Goal: Task Accomplishment & Management: Manage account settings

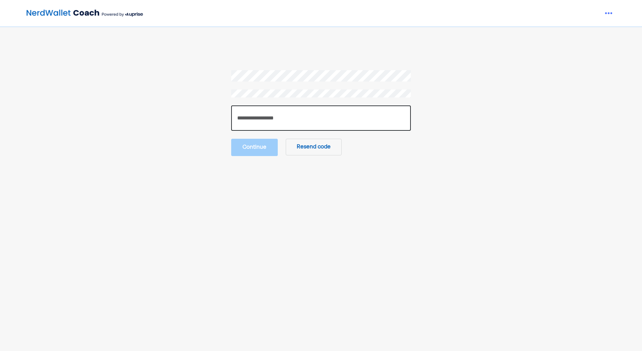
click at [287, 117] on input "number" at bounding box center [321, 117] width 180 height 25
paste input "******"
type input "******"
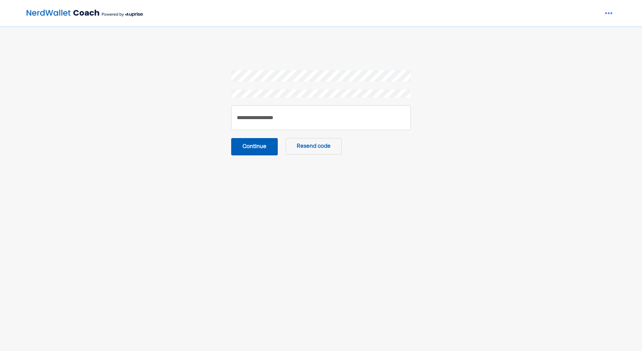
click at [257, 150] on button "Continue" at bounding box center [254, 146] width 47 height 17
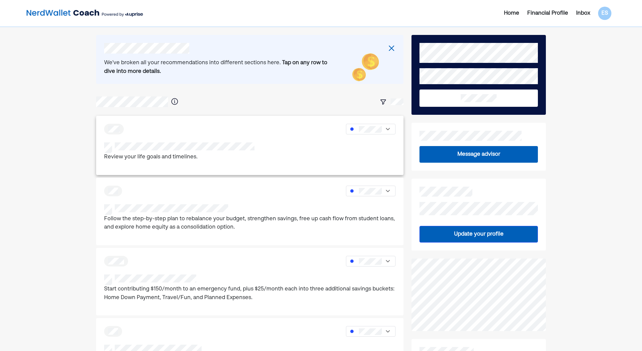
click at [347, 162] on div "Review your life goals and timelines." at bounding box center [249, 155] width 291 height 27
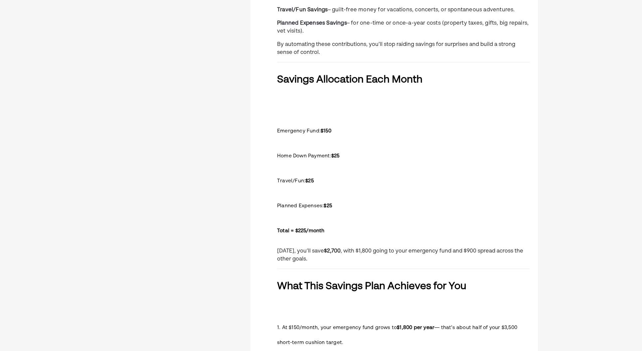
scroll to position [263, 0]
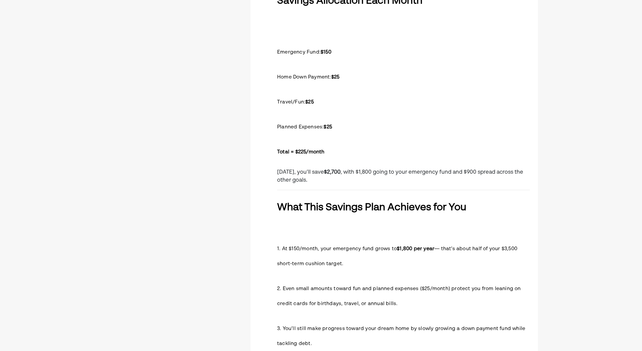
click at [320, 177] on p "[DATE], you’ll save $2,700 , with $1,800 going to your emergency fund and $900 …" at bounding box center [403, 176] width 253 height 16
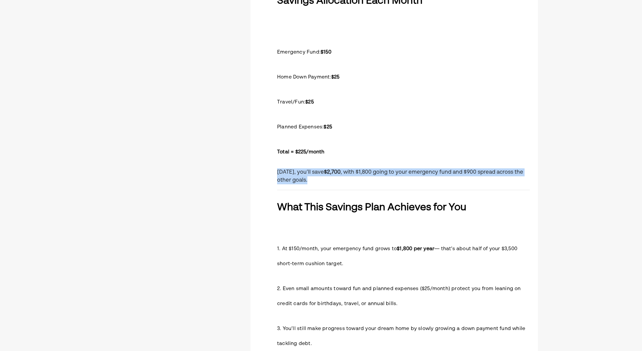
click at [320, 177] on p "[DATE], you’ll save $2,700 , with $1,800 going to your emergency fund and $900 …" at bounding box center [403, 176] width 253 height 16
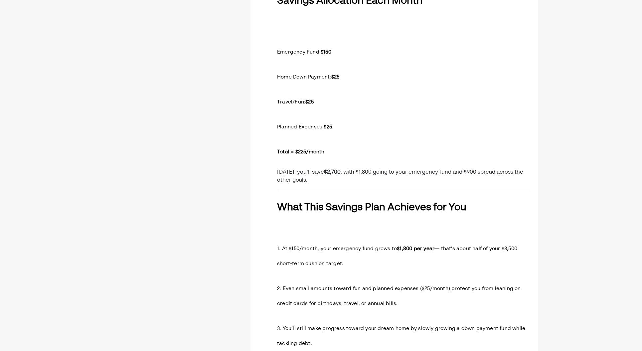
click at [320, 177] on p "[DATE], you’ll save $2,700 , with $1,800 going to your emergency fund and $900 …" at bounding box center [403, 176] width 253 height 16
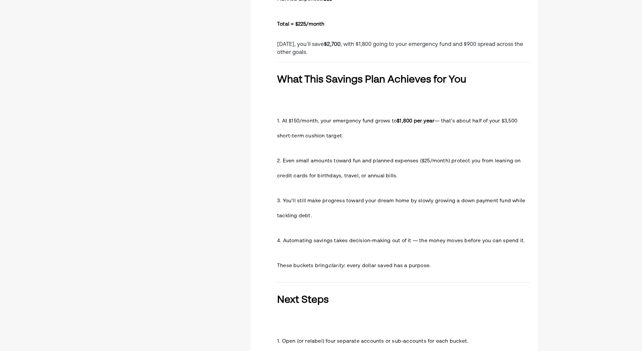
scroll to position [0, 0]
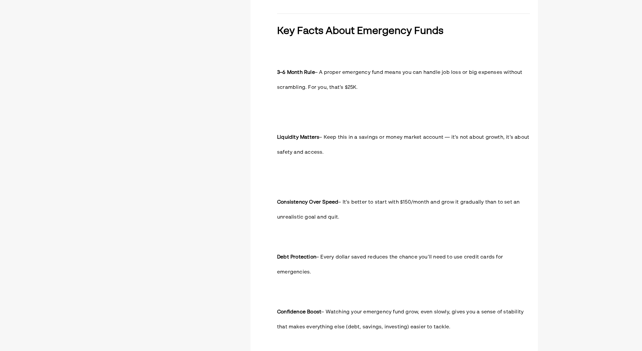
scroll to position [695, 0]
